Goal: Information Seeking & Learning: Compare options

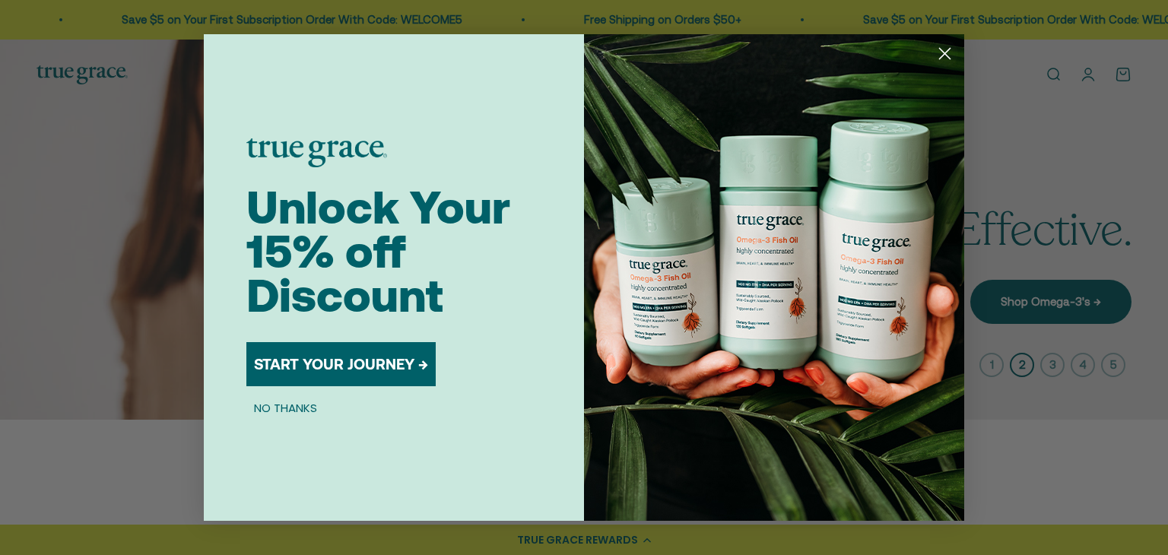
click at [1056, 77] on div "Close dialog Unlock Your 15% off Discount START YOUR JOURNEY → NO THANKS Submit" at bounding box center [584, 277] width 1168 height 555
click at [928, 52] on img "POPUP Form" at bounding box center [774, 277] width 380 height 487
click at [949, 56] on circle "Close dialog" at bounding box center [945, 53] width 25 height 25
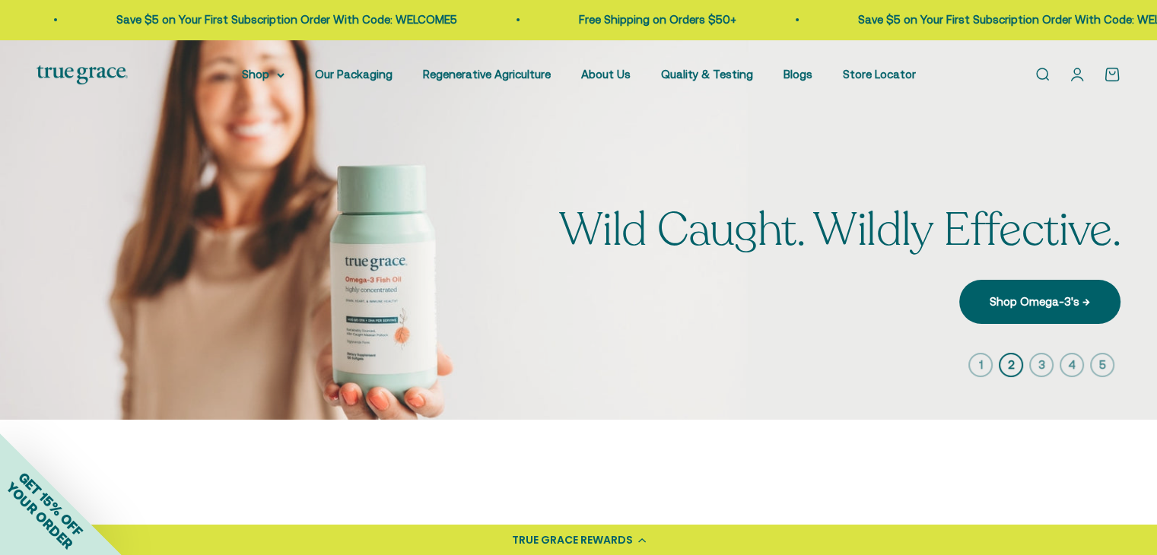
click at [1048, 75] on link "Open search" at bounding box center [1042, 74] width 17 height 17
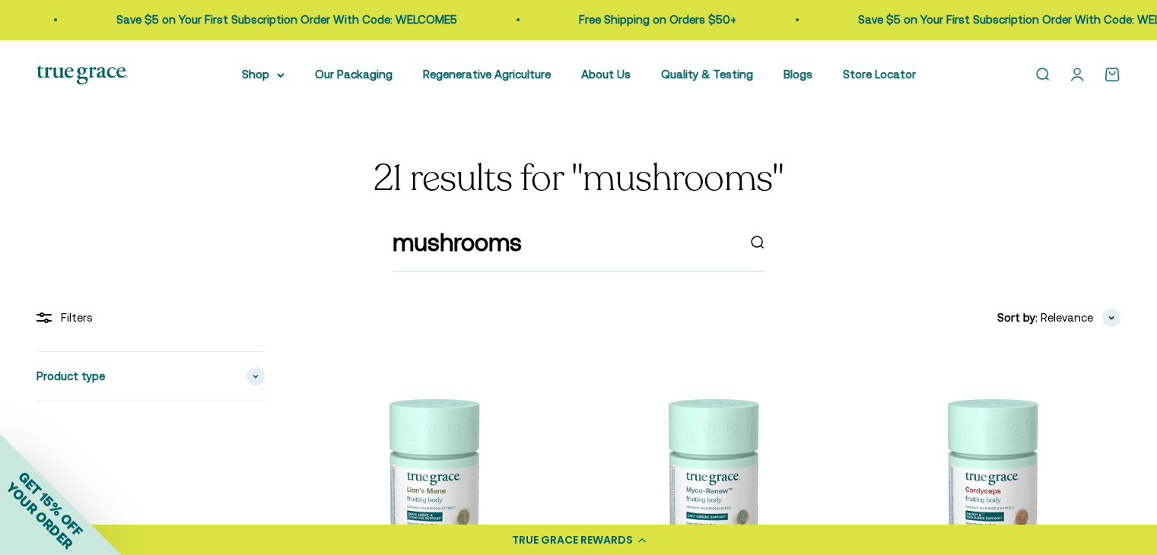
click at [434, 485] on img at bounding box center [431, 481] width 261 height 261
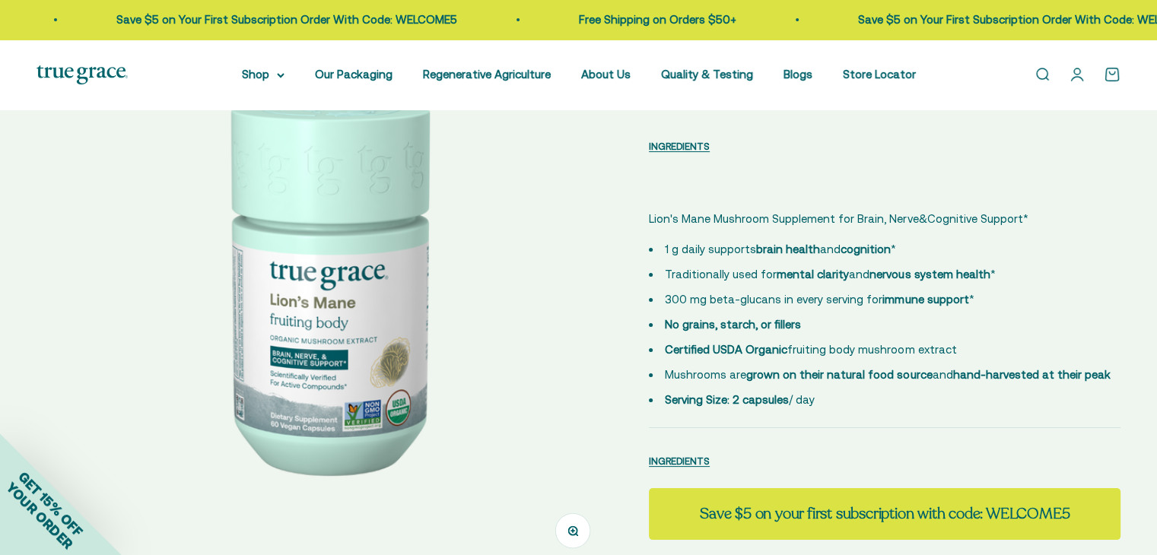
select select "3"
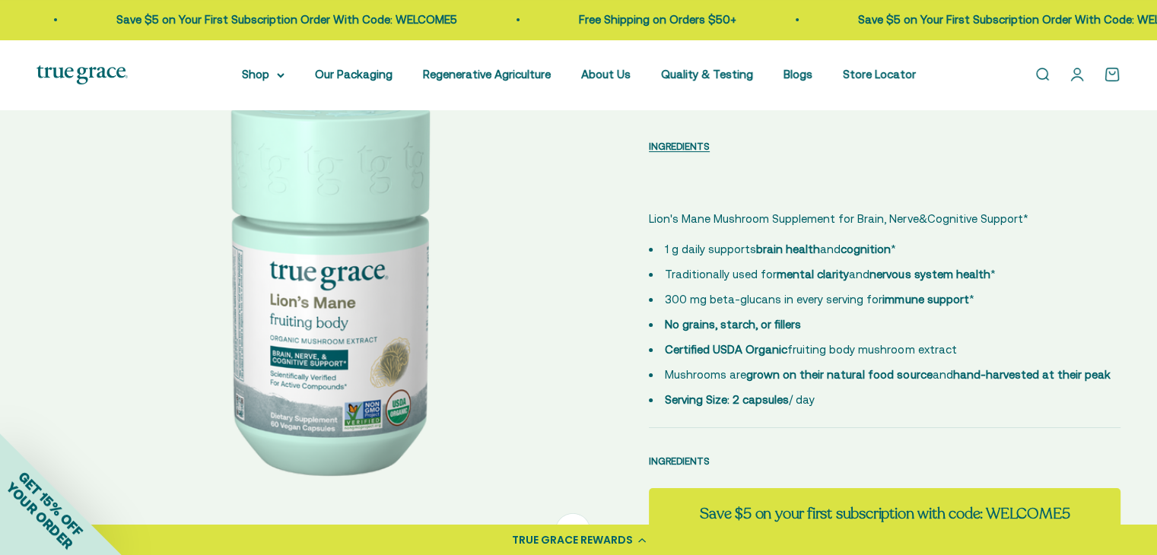
click at [681, 463] on span "INGREDIENTS" at bounding box center [679, 461] width 61 height 11
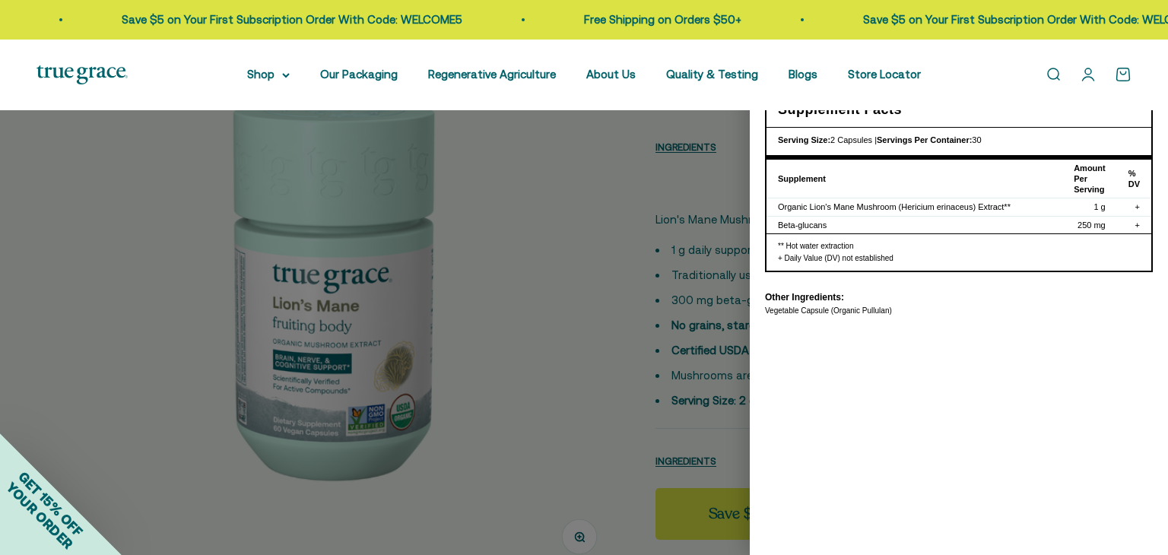
click at [600, 345] on div at bounding box center [584, 277] width 1168 height 555
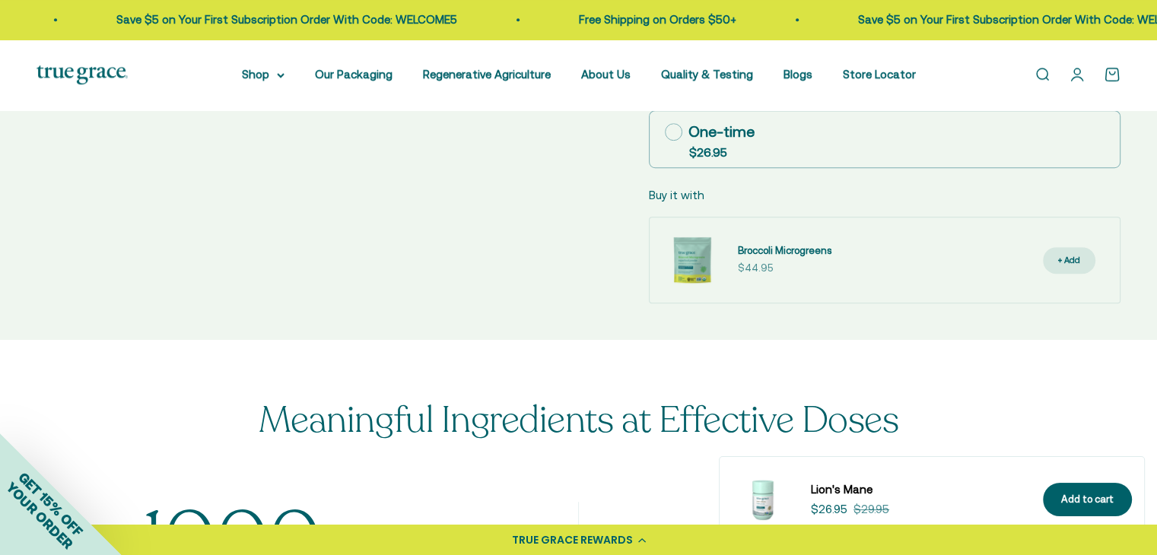
scroll to position [1141, 0]
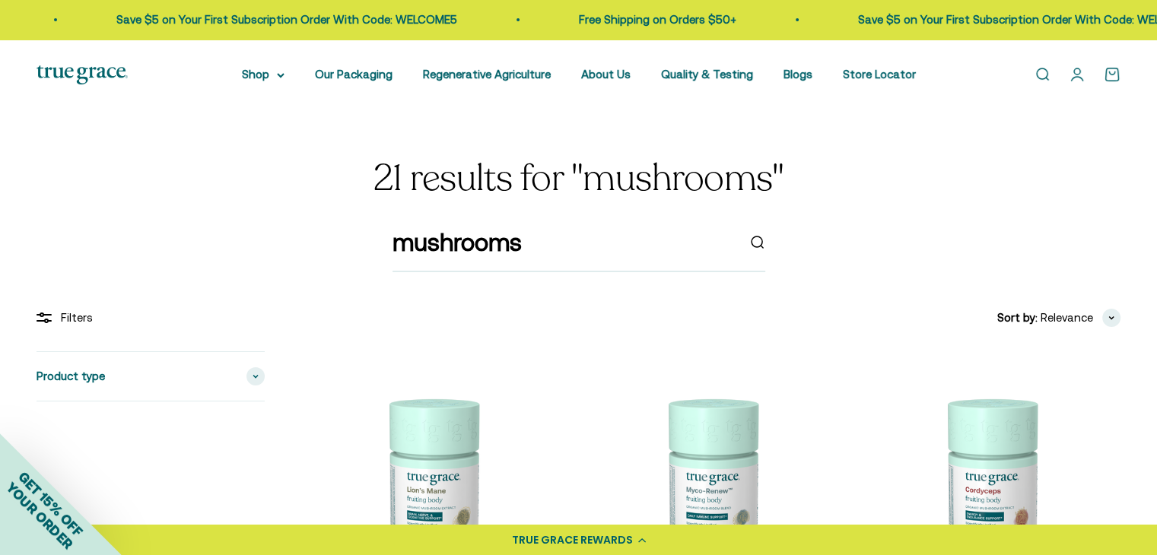
click at [736, 472] on img at bounding box center [710, 481] width 261 height 261
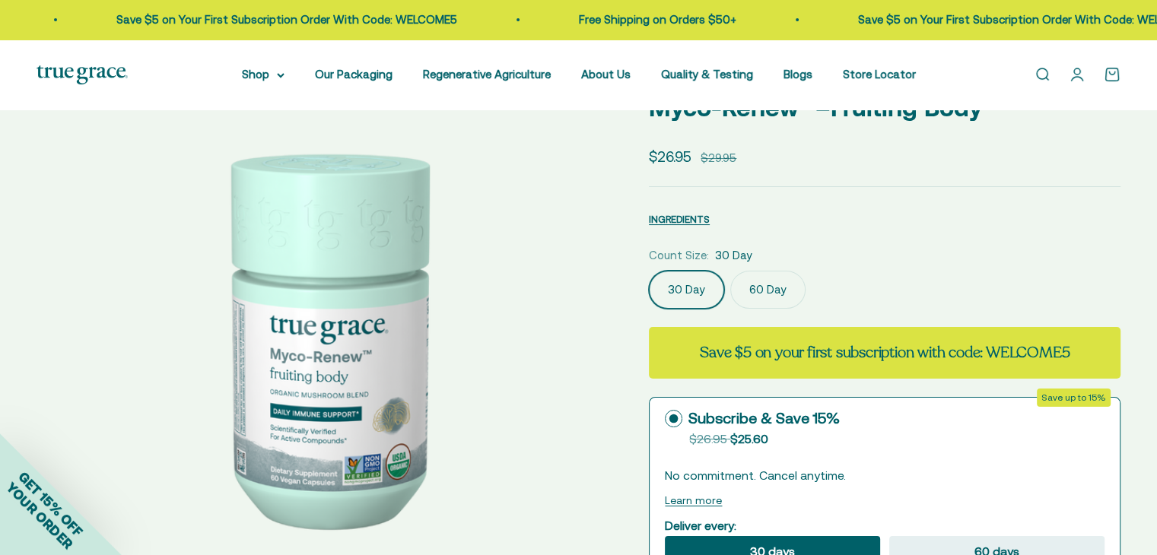
select select "3"
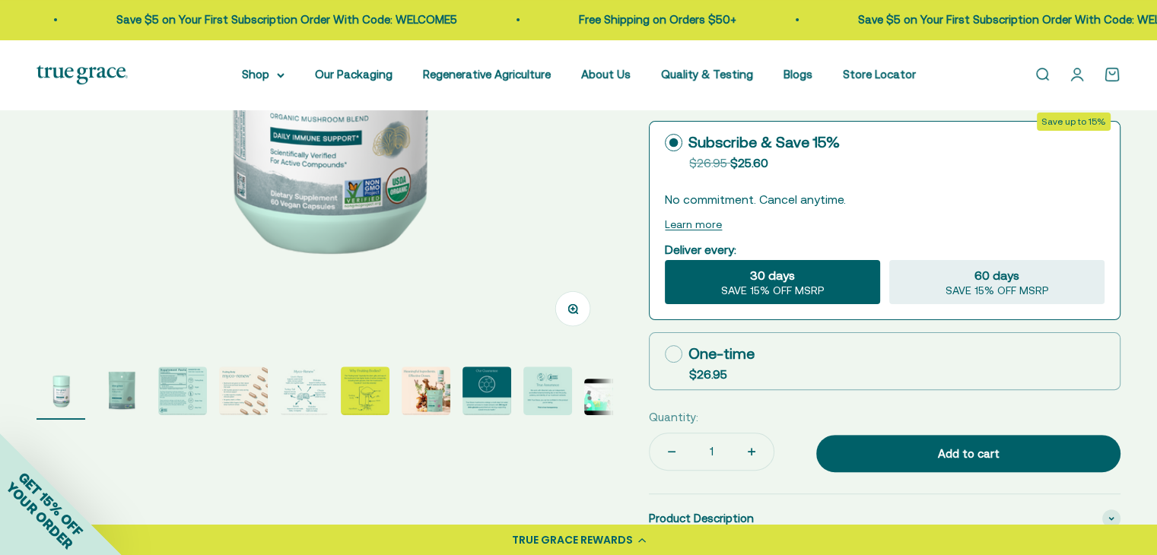
scroll to position [456, 0]
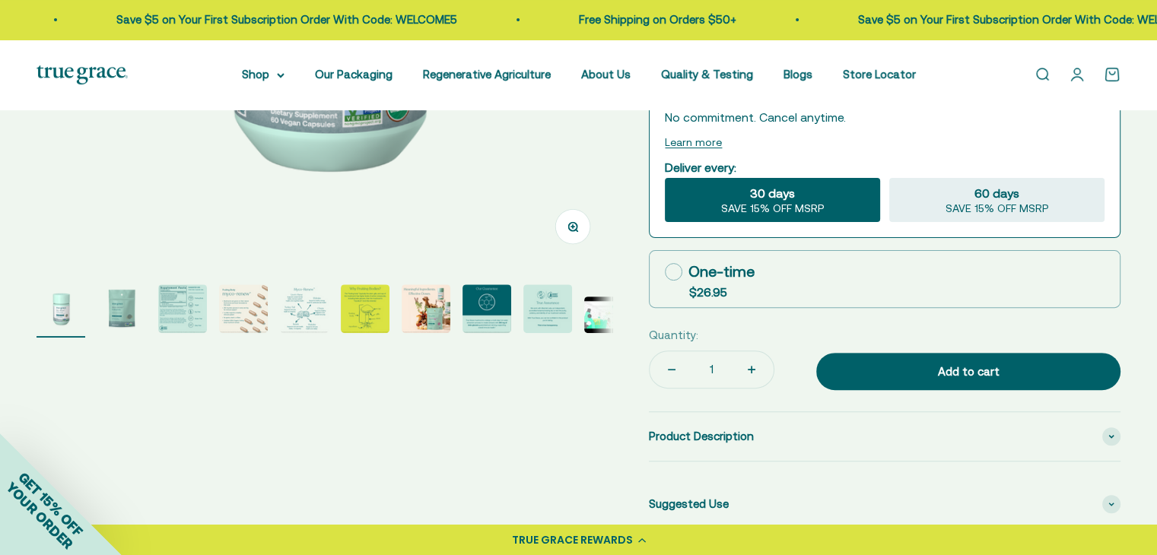
click at [180, 313] on img "Go to item 3" at bounding box center [182, 309] width 49 height 49
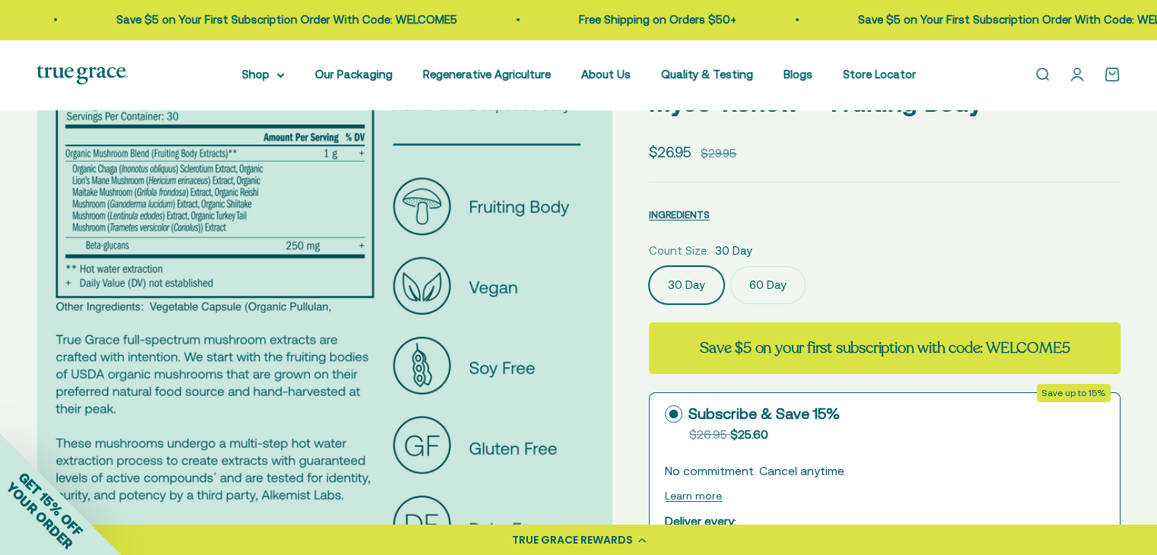
scroll to position [76, 0]
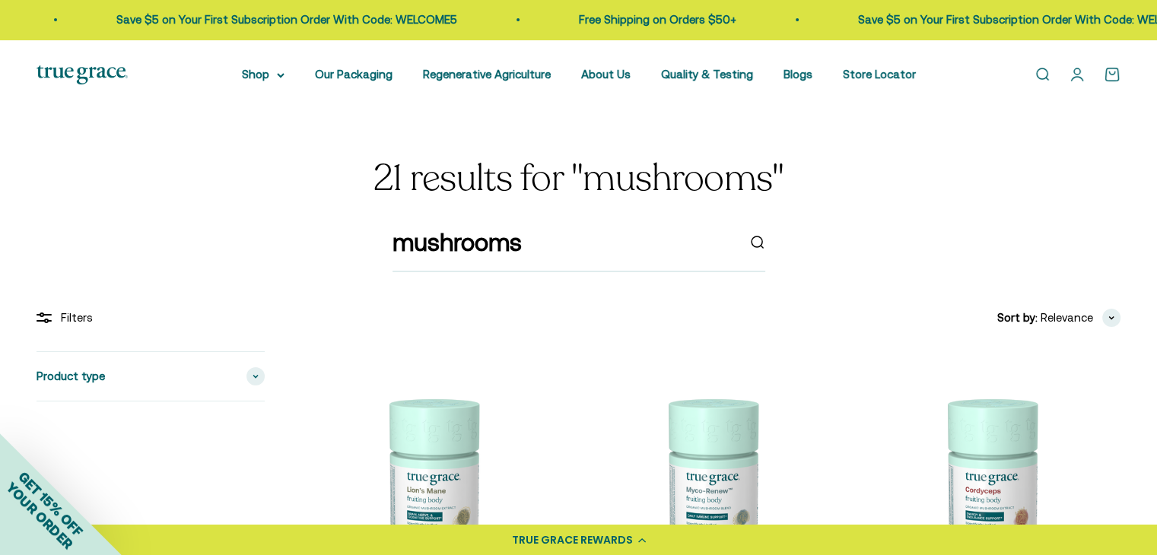
click at [1003, 477] on img at bounding box center [990, 481] width 261 height 261
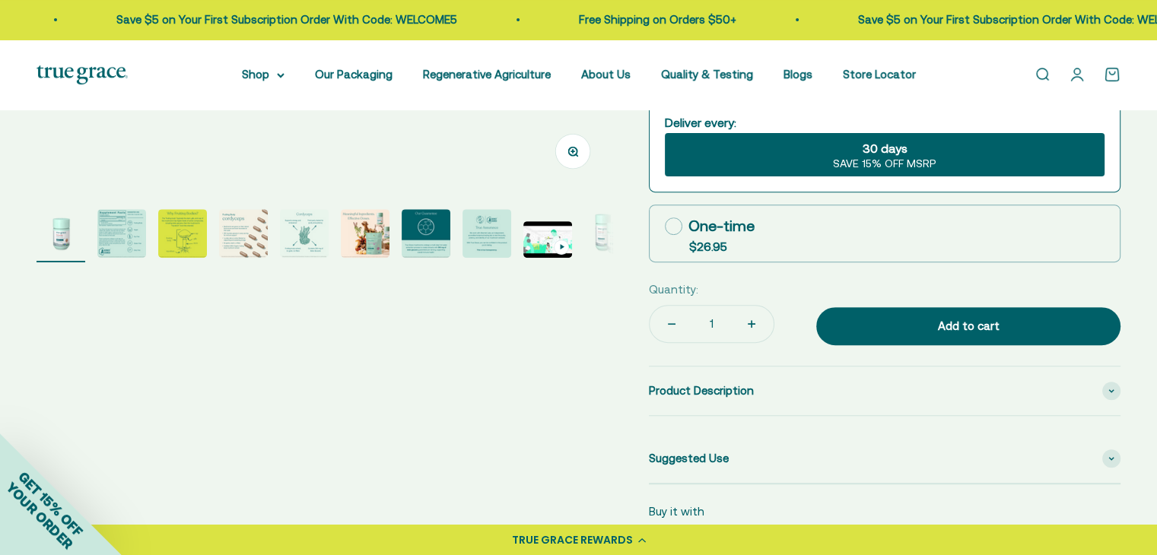
scroll to position [533, 0]
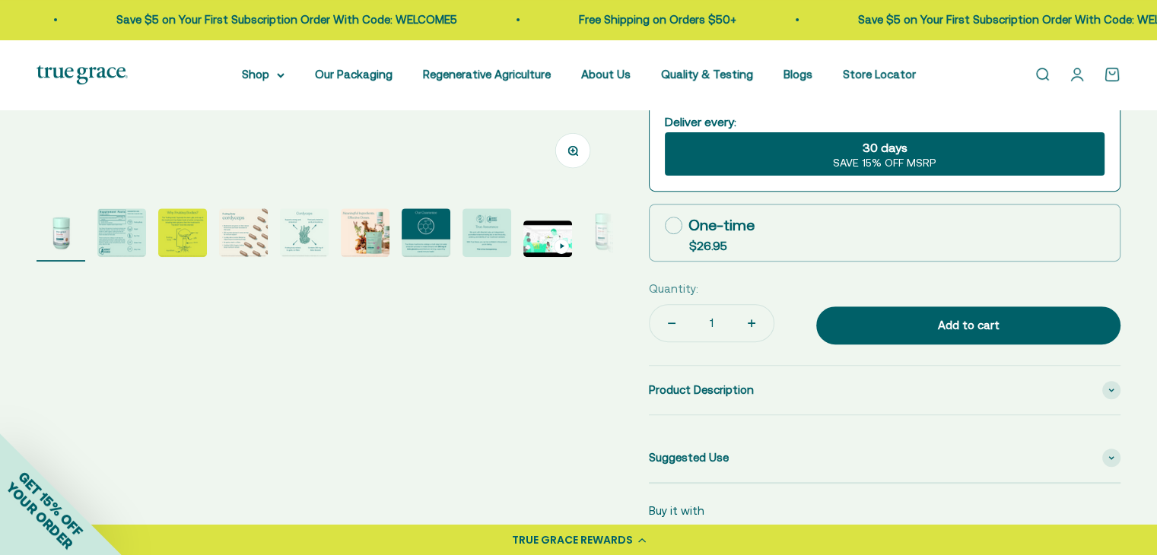
click at [129, 231] on img "Go to item 2" at bounding box center [121, 232] width 49 height 49
select select "3"
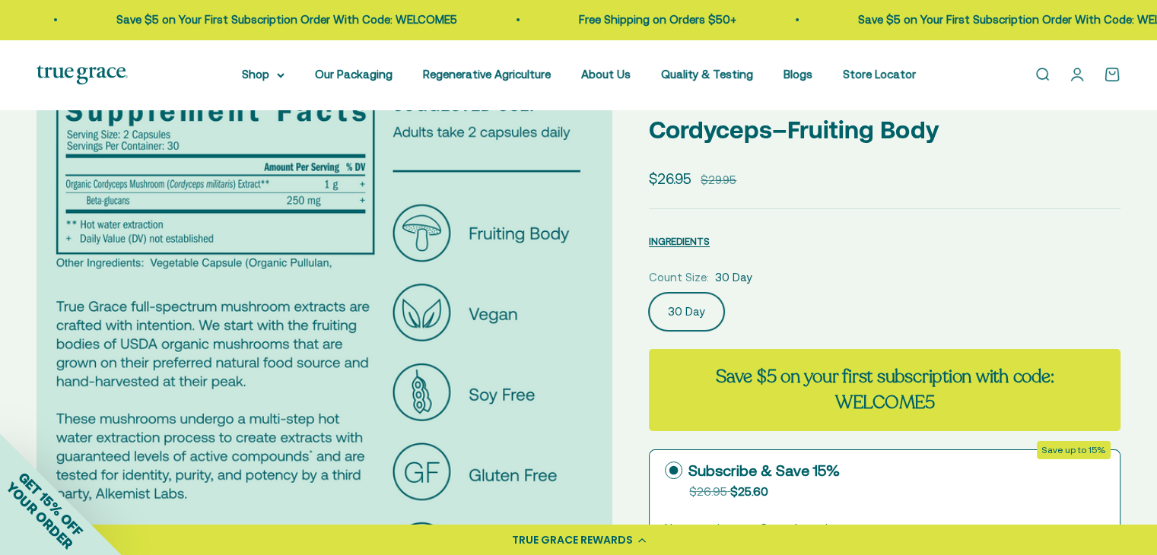
scroll to position [0, 0]
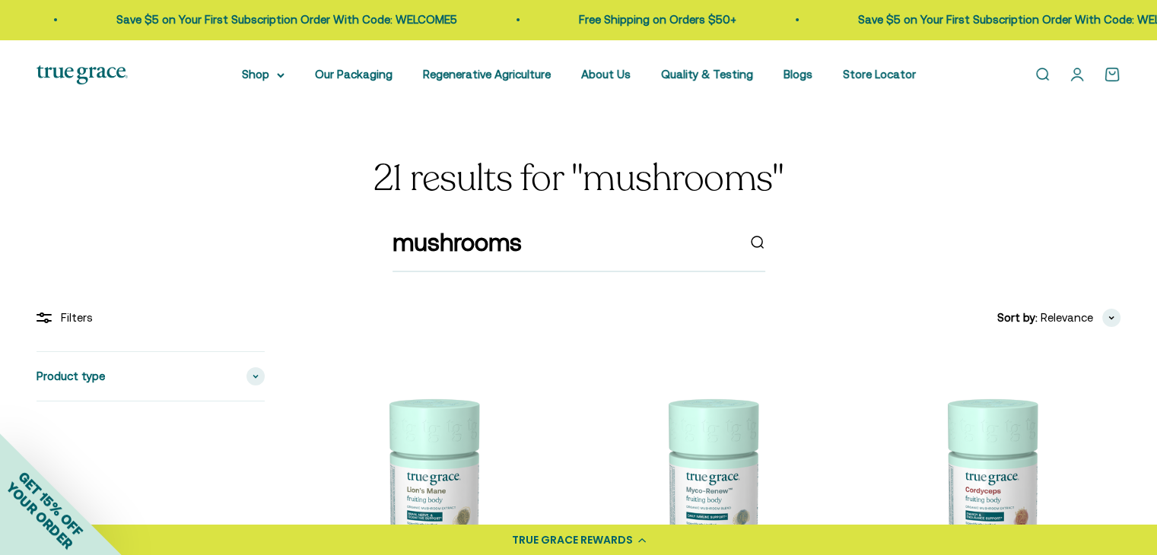
click at [415, 497] on img at bounding box center [431, 481] width 261 height 261
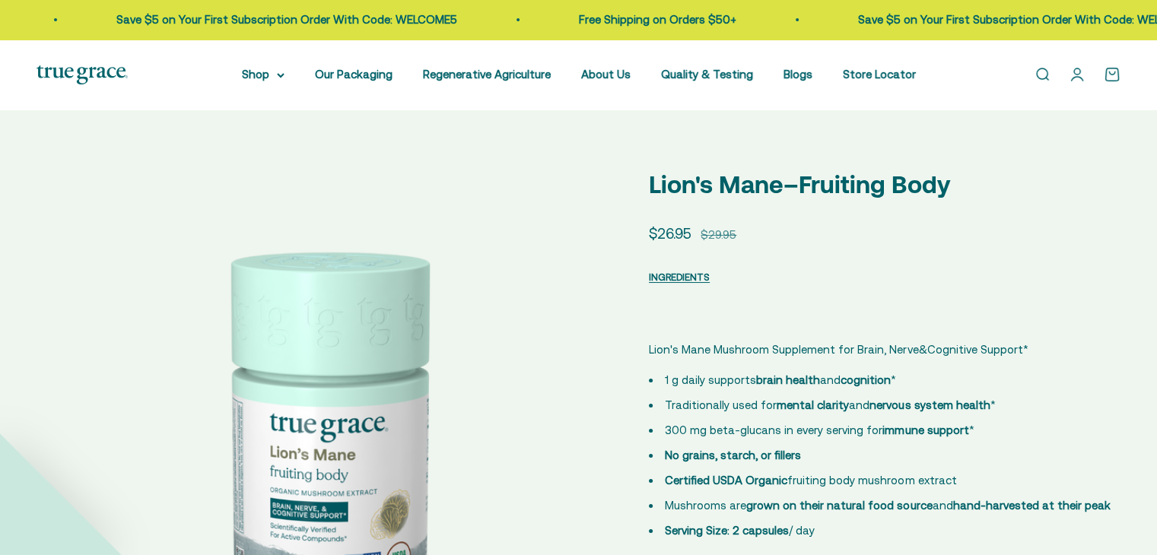
scroll to position [380, 0]
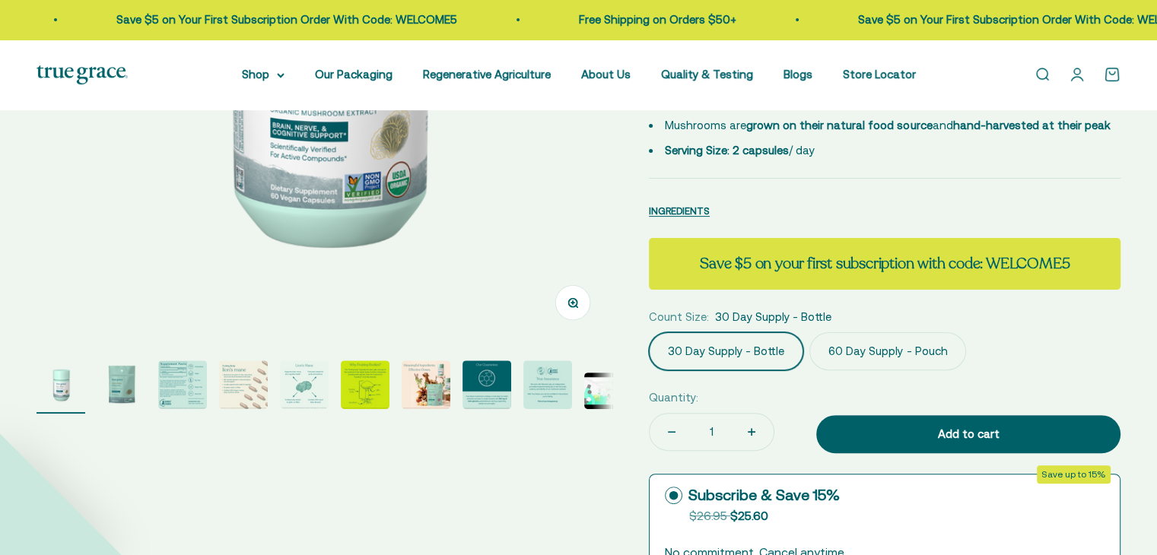
select select "3"
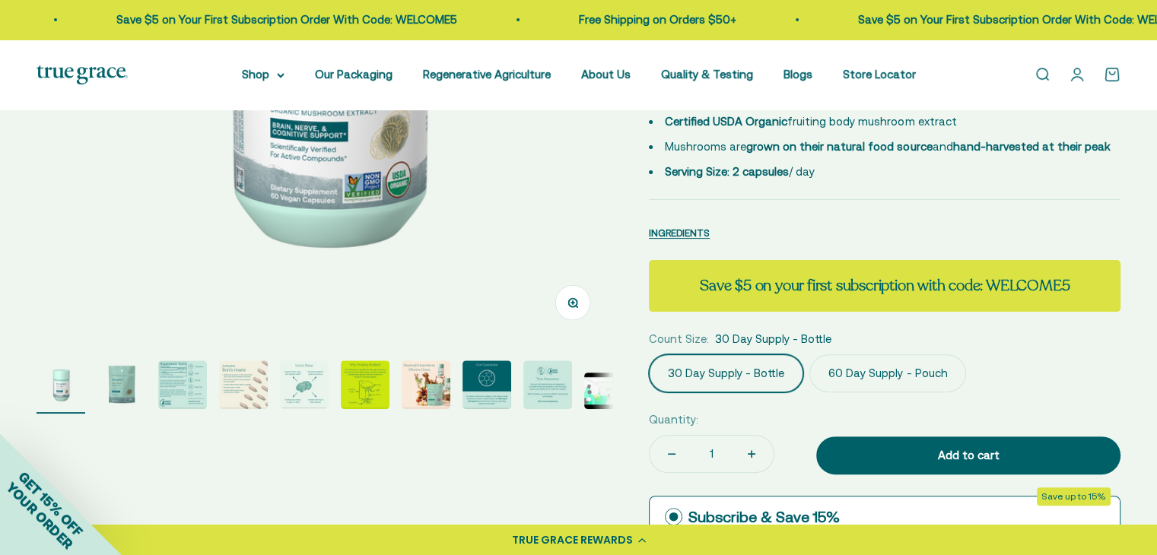
click at [161, 395] on img "Go to item 3" at bounding box center [182, 385] width 49 height 49
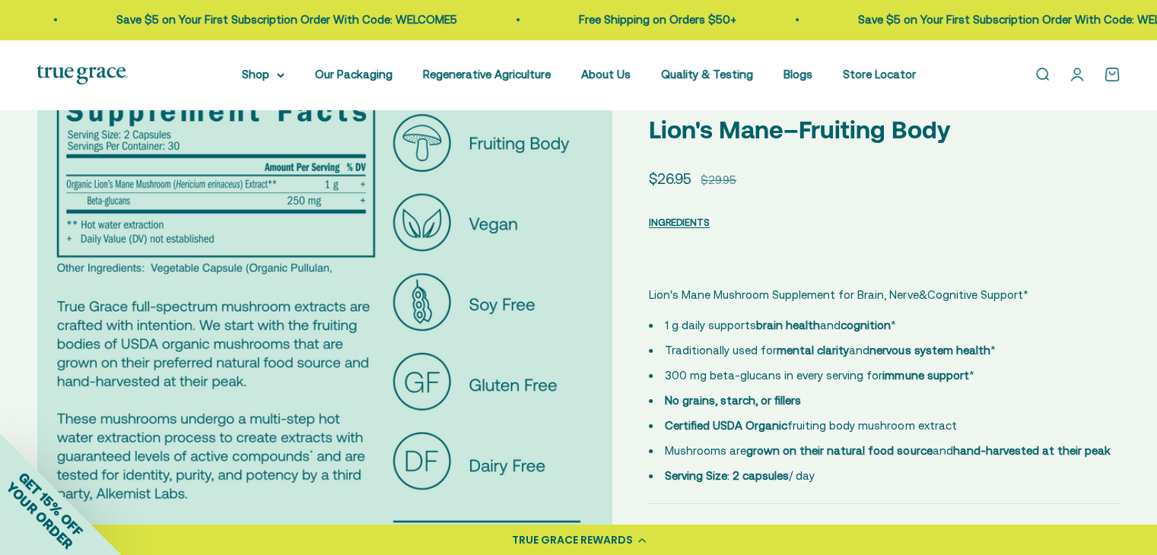
scroll to position [0, 0]
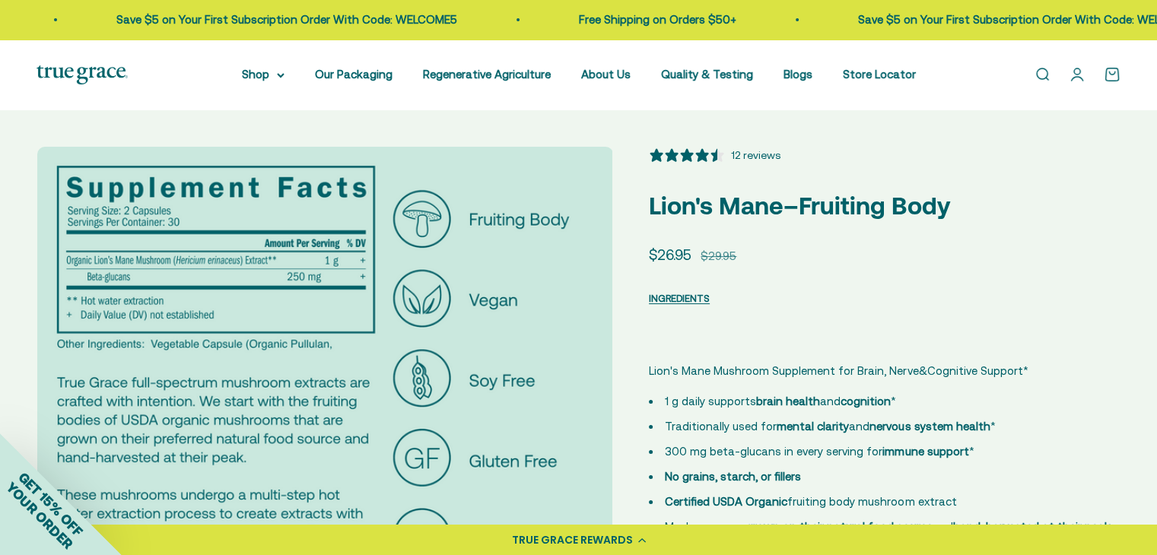
click at [1074, 358] on div "Lion's Mane Mushroom Supplement for Brain, Nerve & Cognitive Support * 1 g dail…" at bounding box center [885, 444] width 472 height 236
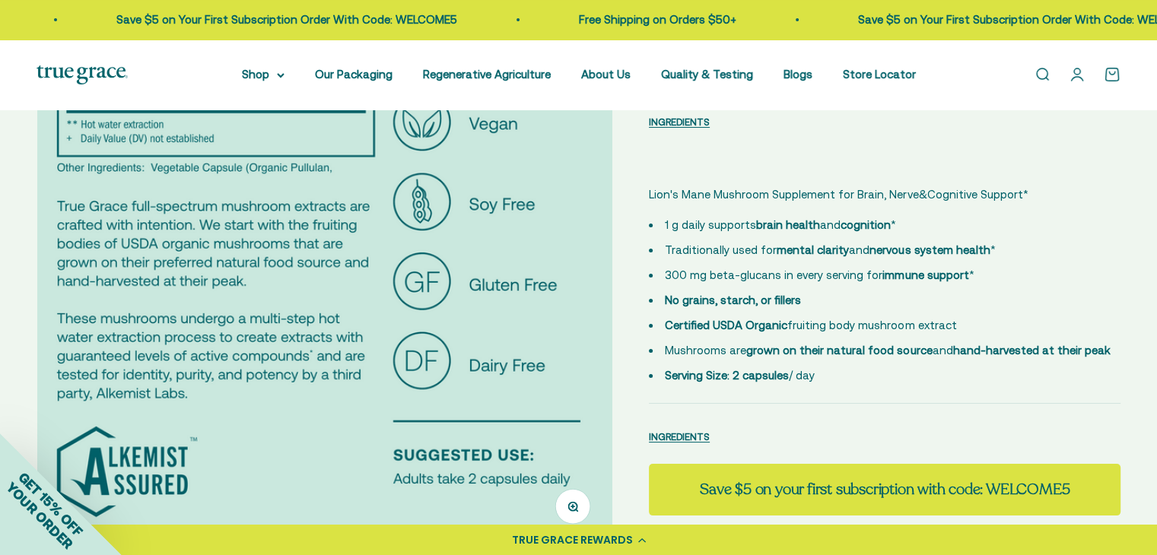
scroll to position [304, 0]
